Goal: Navigation & Orientation: Understand site structure

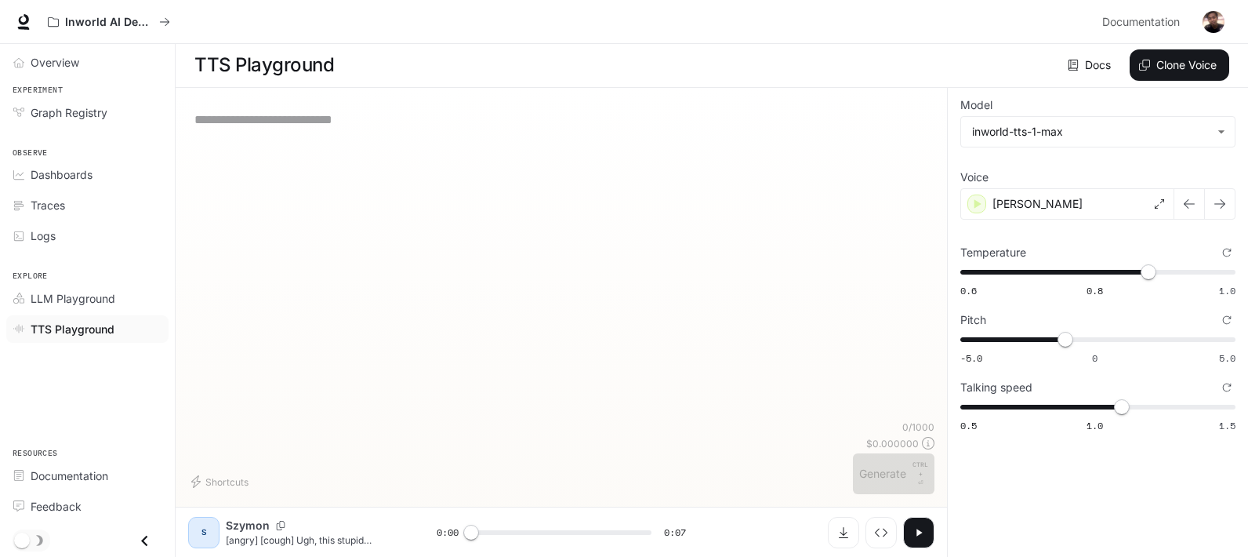
click at [402, 194] on div "* ​" at bounding box center [561, 260] width 746 height 320
click at [318, 122] on textarea at bounding box center [561, 120] width 734 height 18
paste textarea "**********"
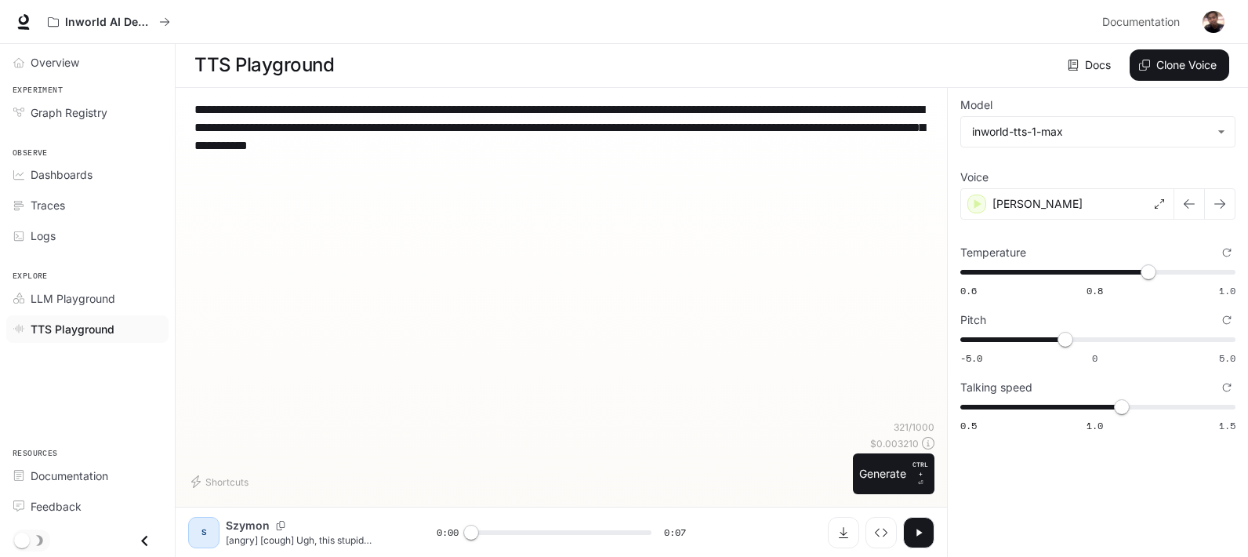
type textarea "**********"
click at [201, 532] on div "S" at bounding box center [203, 532] width 25 height 25
click at [1014, 208] on p "[PERSON_NAME]" at bounding box center [1038, 204] width 90 height 16
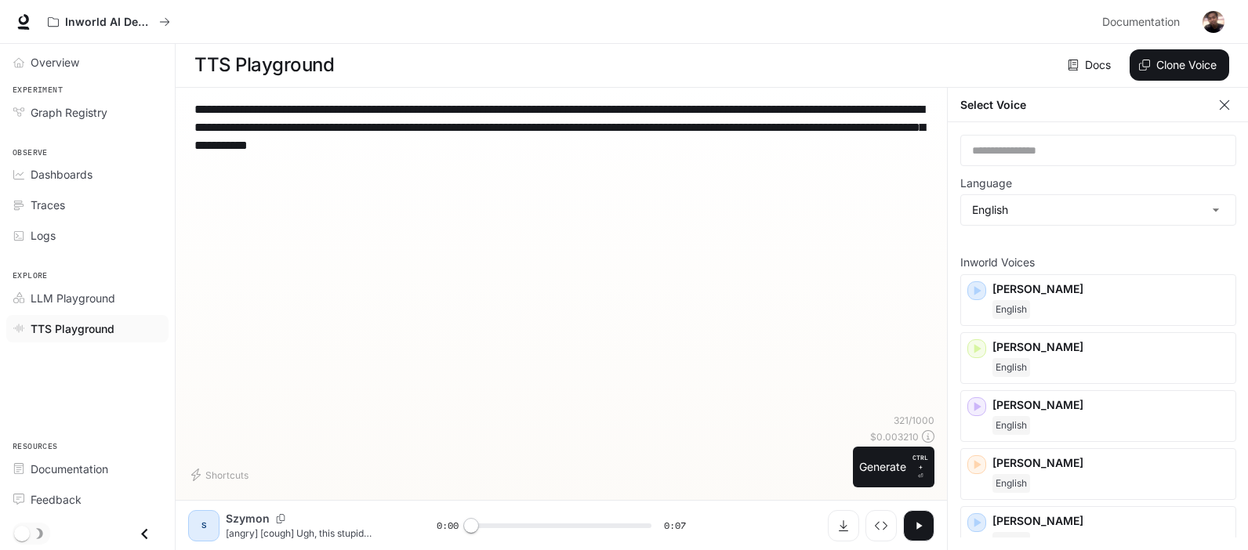
click at [1221, 103] on icon "button" at bounding box center [1225, 105] width 16 height 16
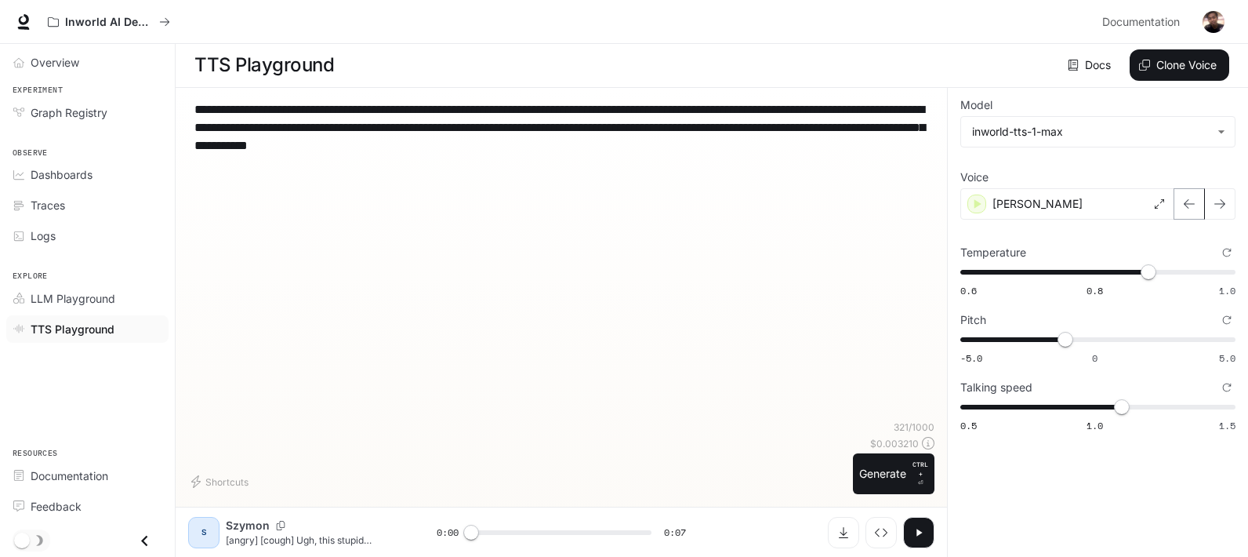
click at [1185, 203] on icon "button" at bounding box center [1189, 203] width 11 height 9
click at [1215, 207] on icon "button" at bounding box center [1220, 204] width 13 height 13
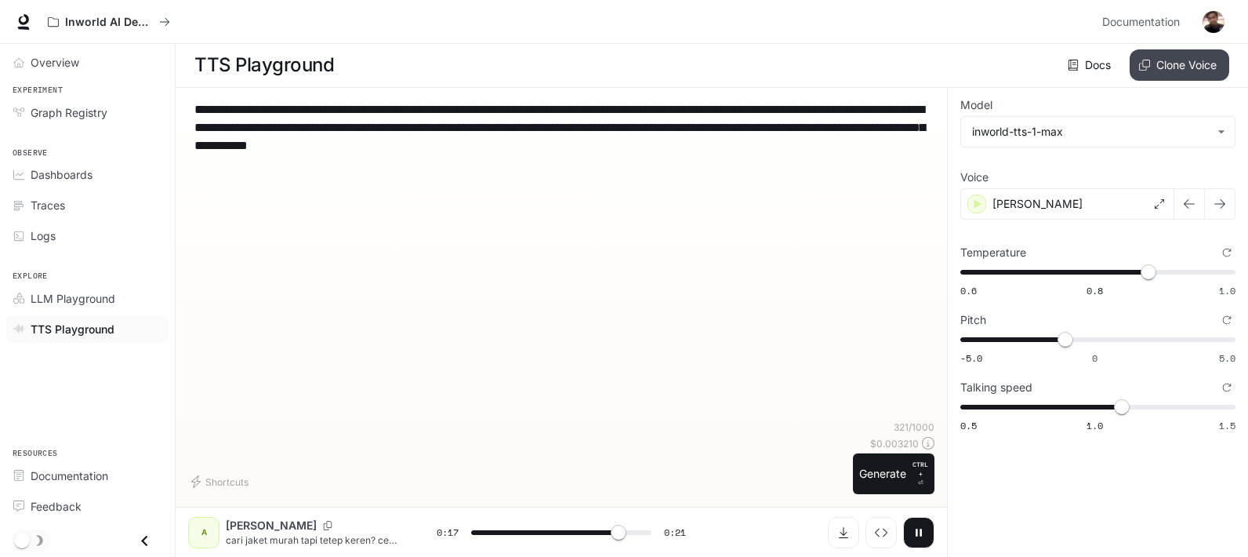
click at [1163, 63] on button "Clone Voice" at bounding box center [1180, 64] width 100 height 31
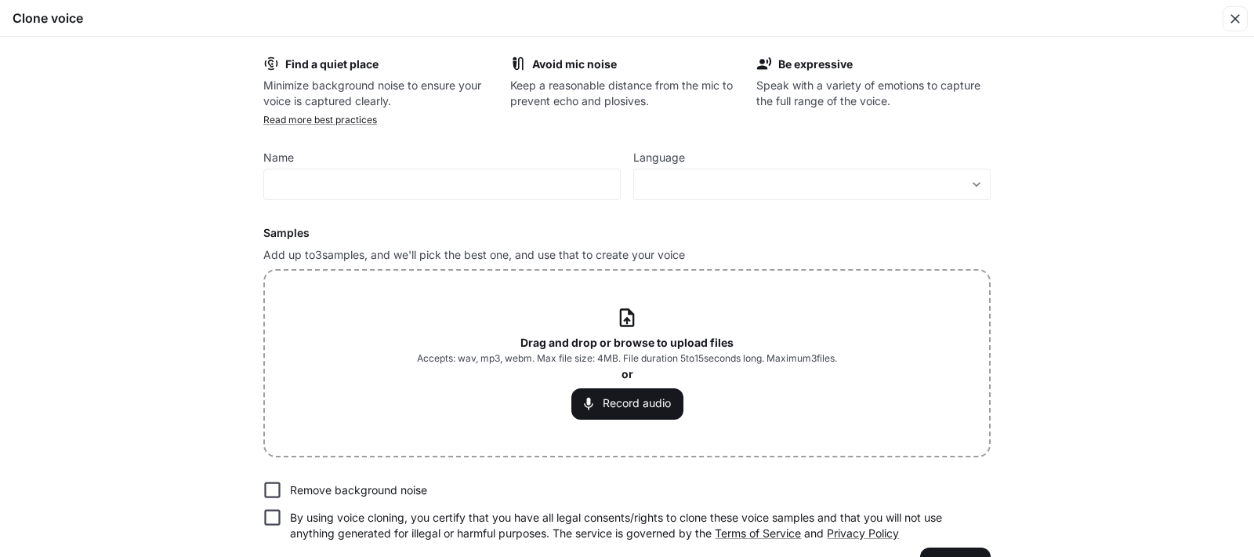
type input "*"
click at [1244, 16] on div "button" at bounding box center [1235, 18] width 25 height 25
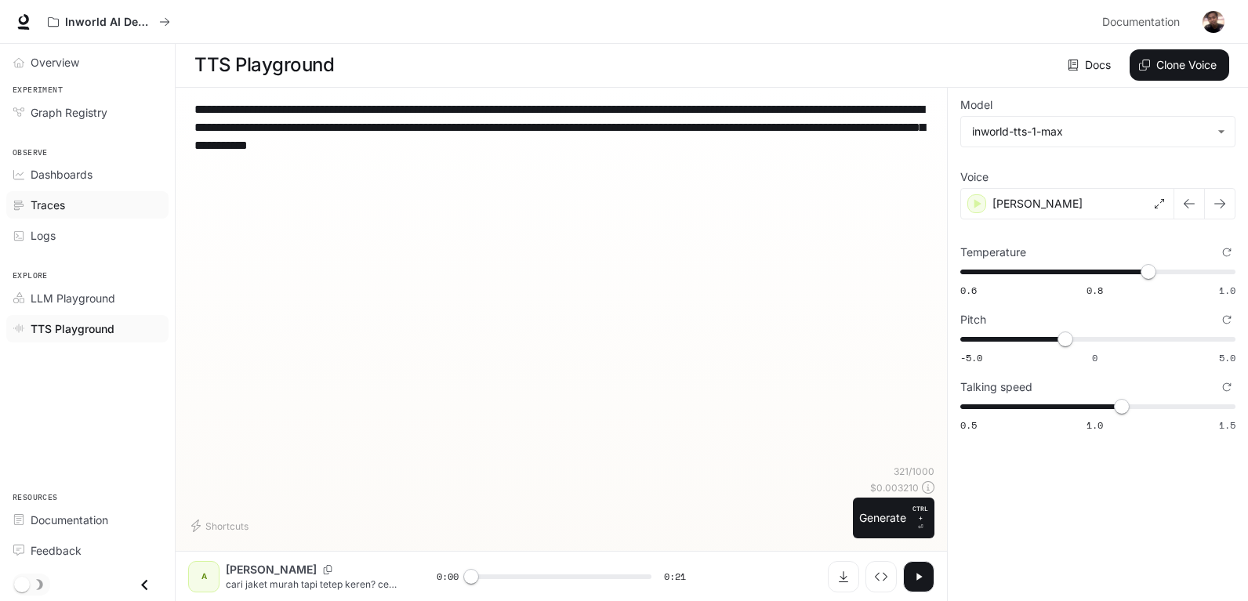
click at [60, 209] on span "Traces" at bounding box center [48, 205] width 34 height 16
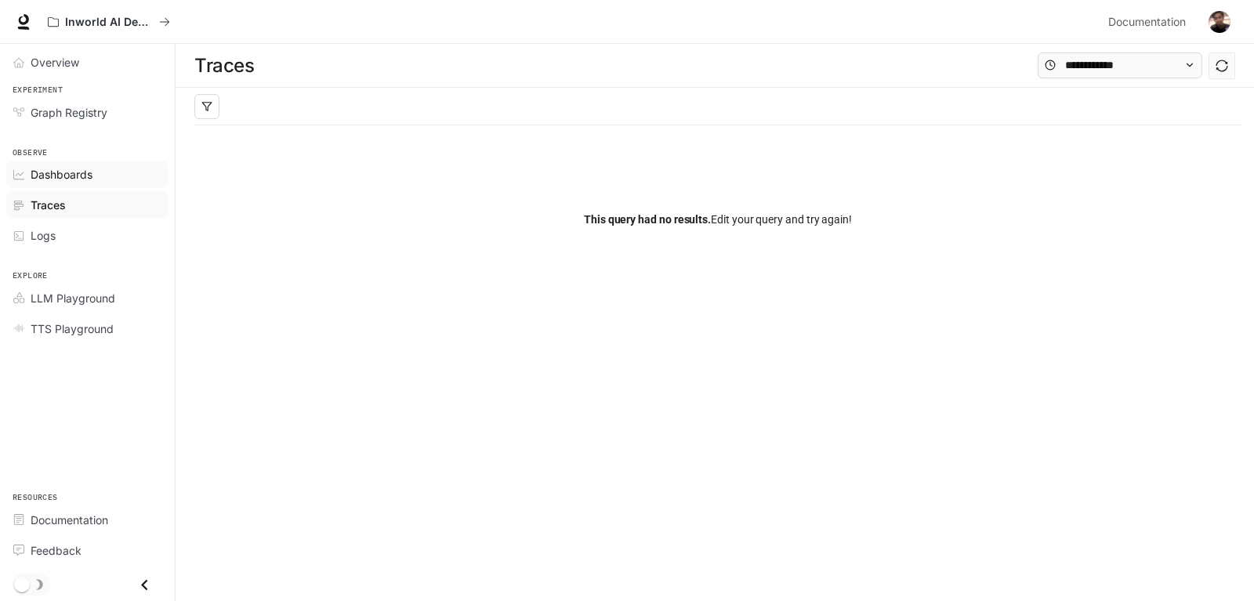
click at [63, 176] on span "Dashboards" at bounding box center [62, 174] width 62 height 16
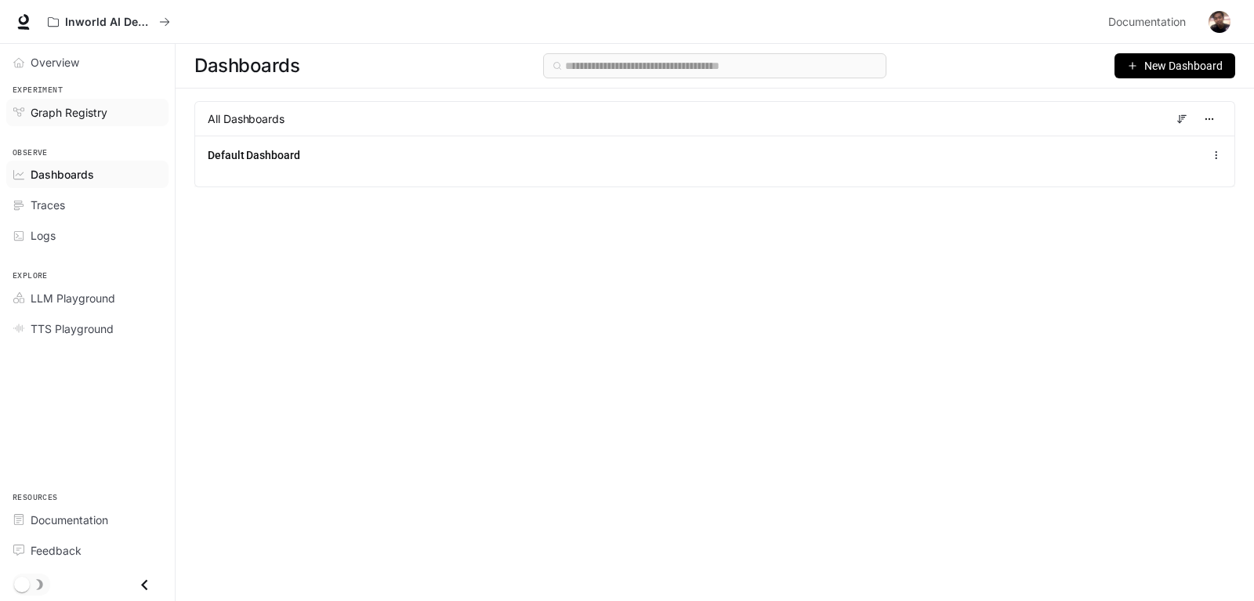
click at [57, 110] on span "Graph Registry" at bounding box center [69, 112] width 77 height 16
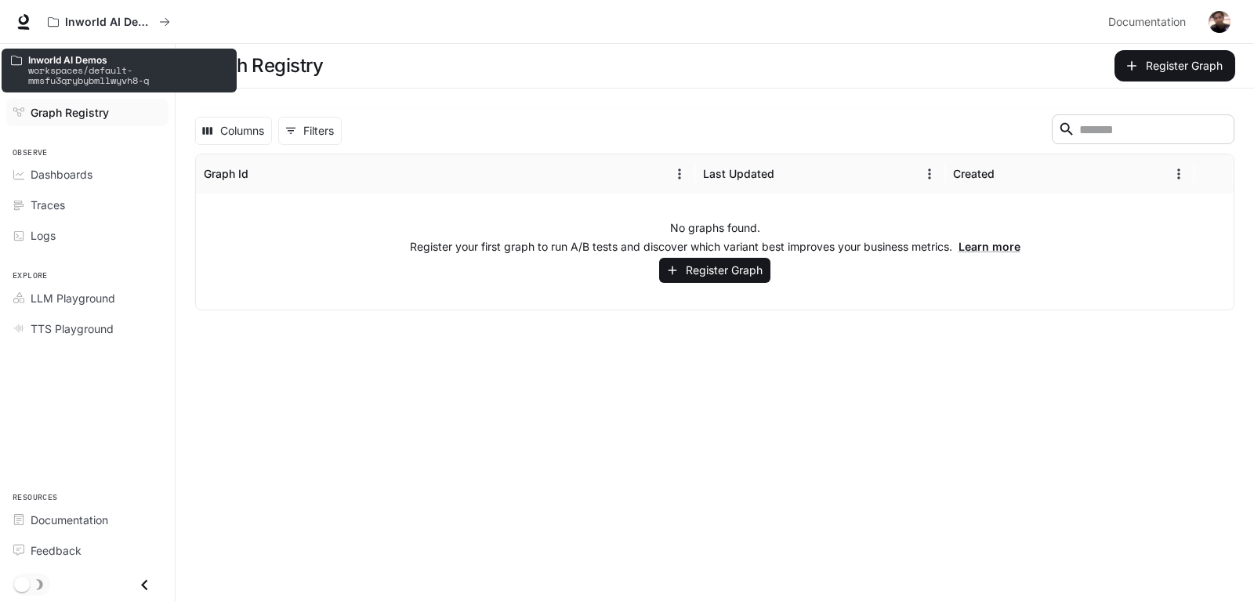
click at [52, 56] on p "Inworld AI Demos" at bounding box center [127, 60] width 199 height 10
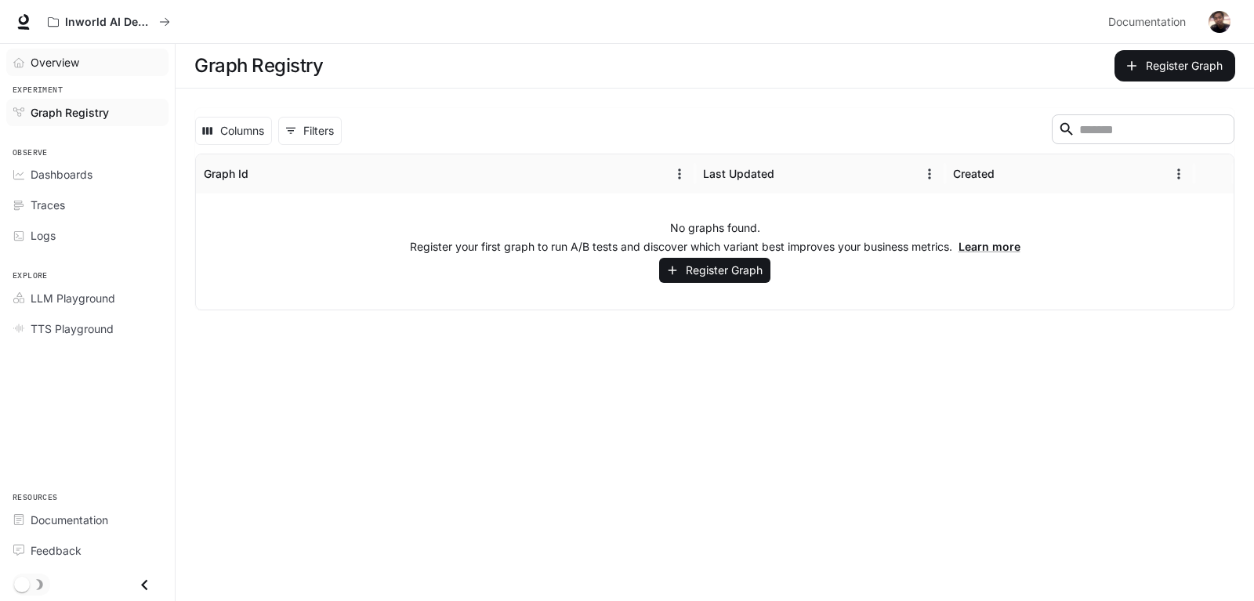
click at [64, 65] on span "Overview" at bounding box center [55, 62] width 49 height 16
